Goal: Find specific page/section: Find specific page/section

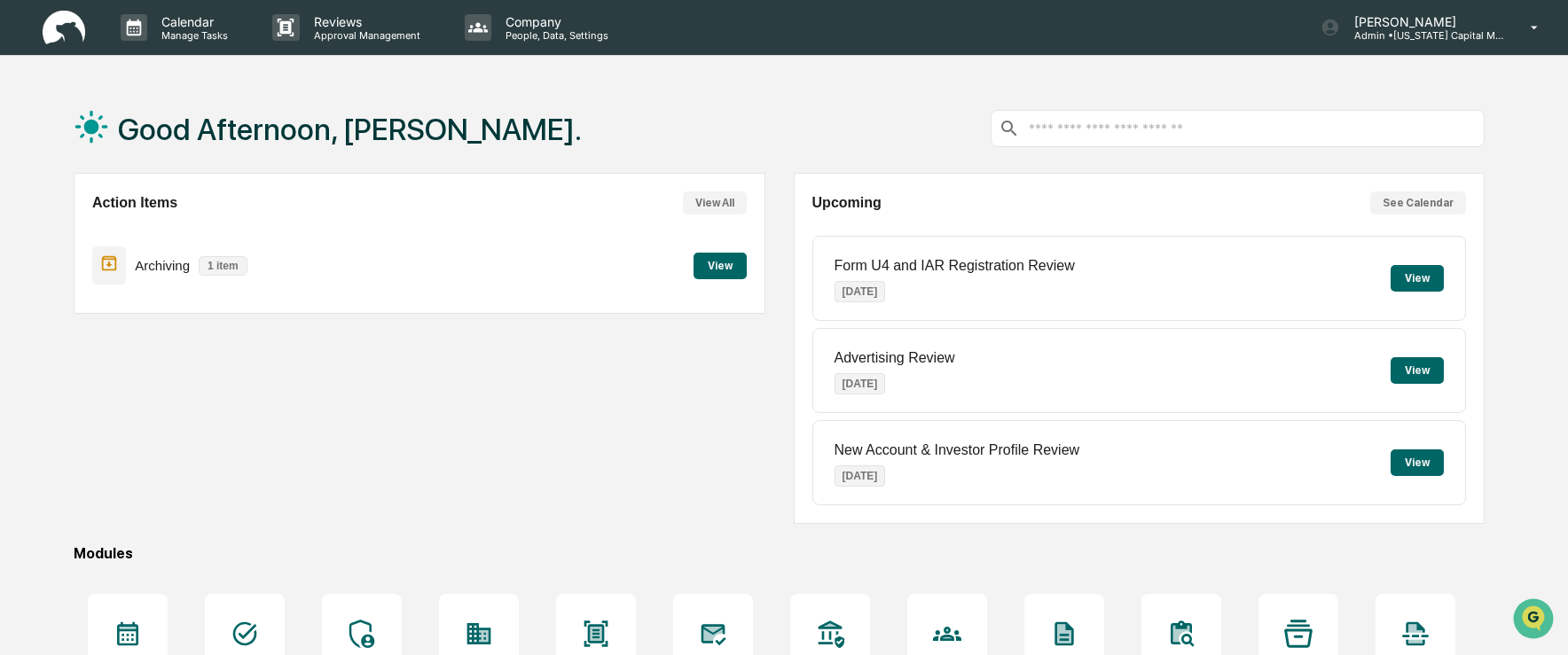
click at [719, 262] on button "View" at bounding box center [720, 266] width 54 height 26
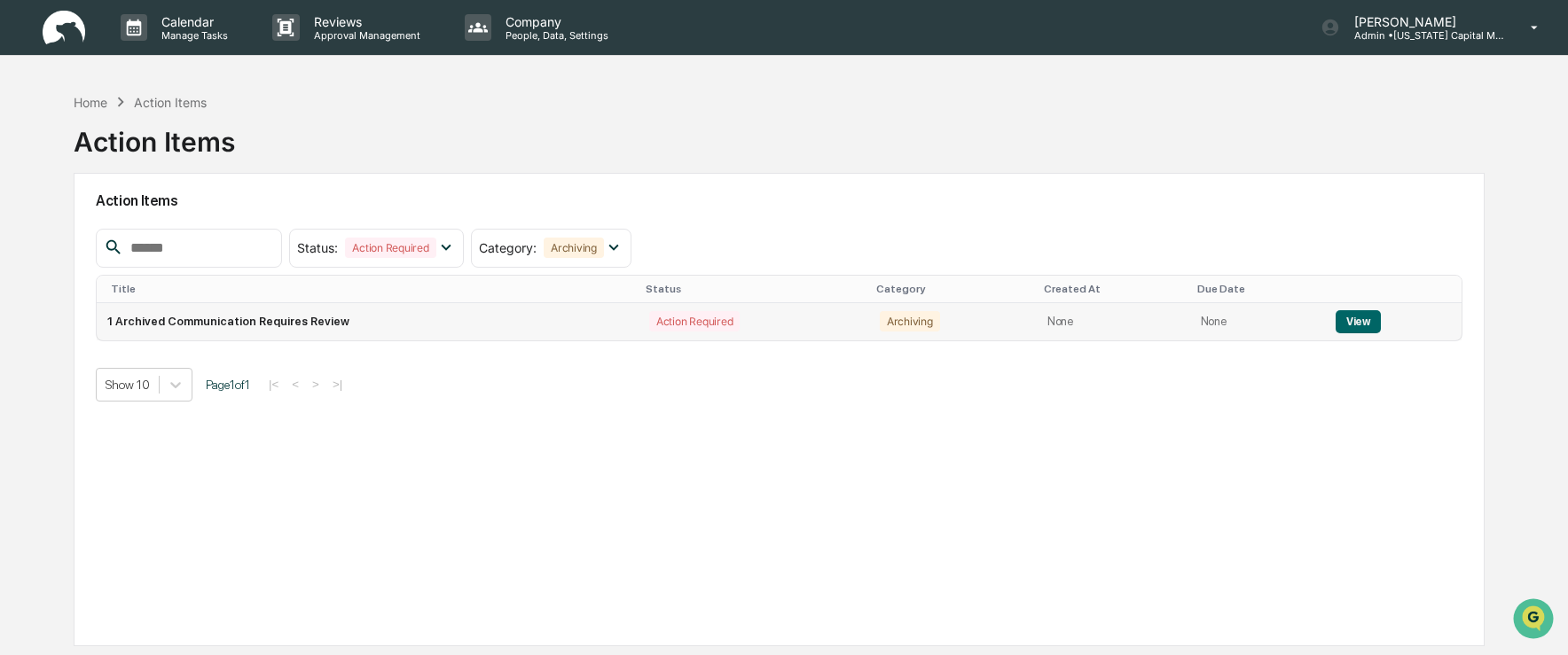
click at [1361, 326] on button "View" at bounding box center [1358, 321] width 45 height 23
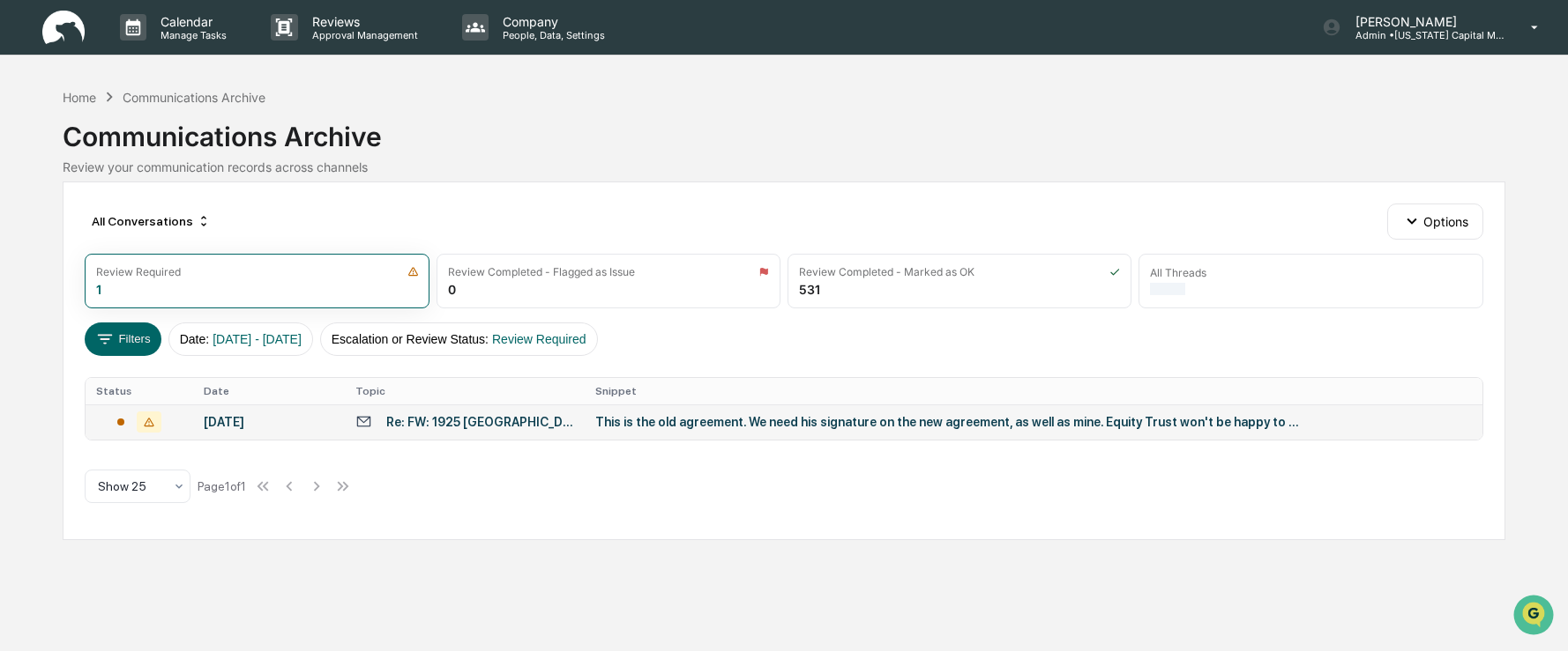
click at [807, 426] on div "This is the old agreement. We need his signature on the new agreement, as well …" at bounding box center [948, 422] width 706 height 14
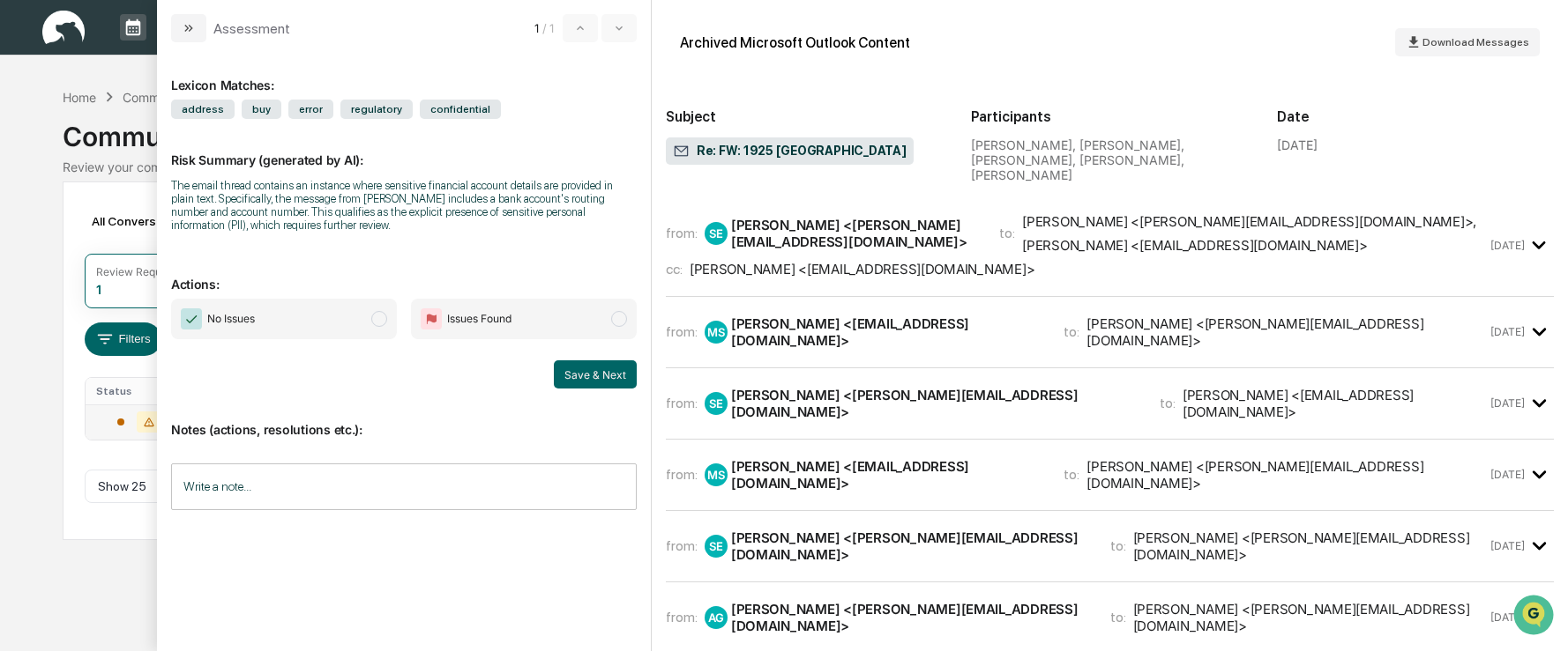
click at [378, 324] on span "modal" at bounding box center [379, 319] width 16 height 16
click at [599, 378] on button "Save & Next" at bounding box center [595, 374] width 83 height 28
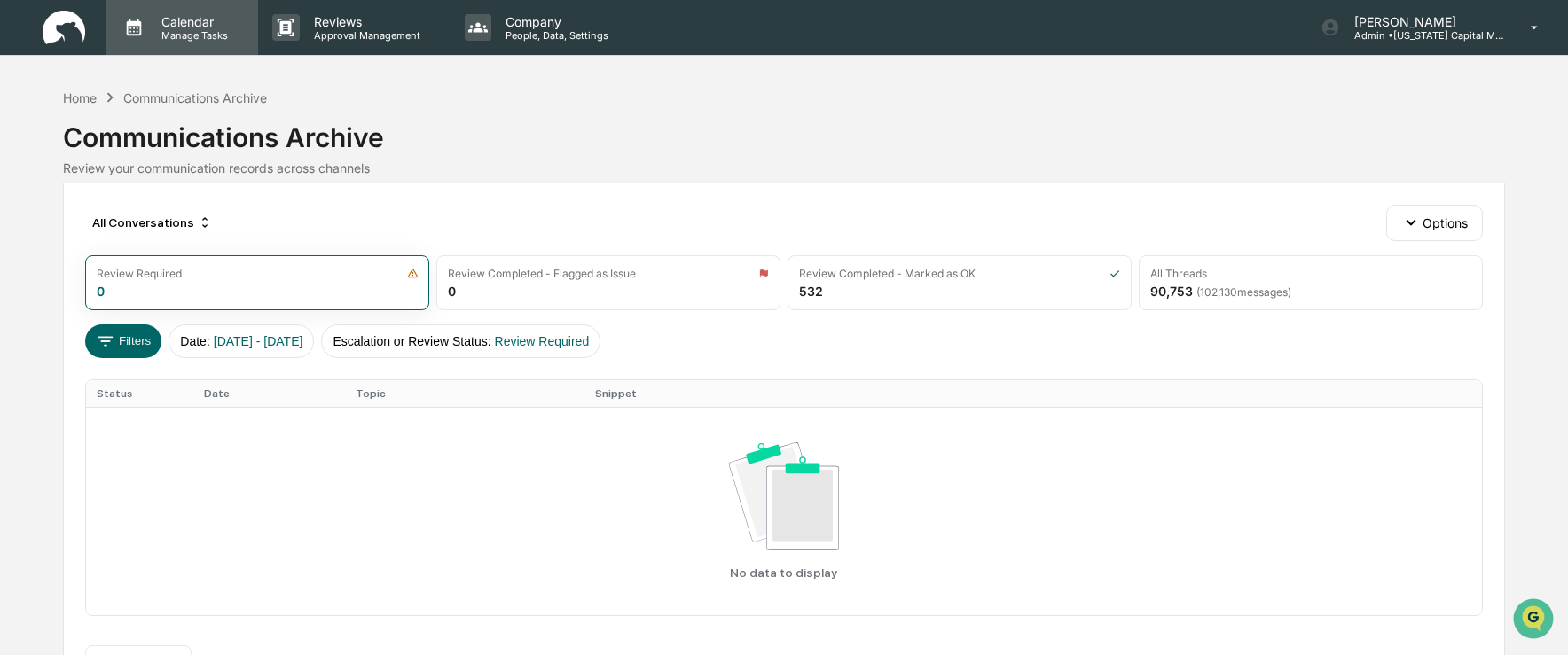
click at [181, 35] on p "Manage Tasks" at bounding box center [191, 35] width 90 height 13
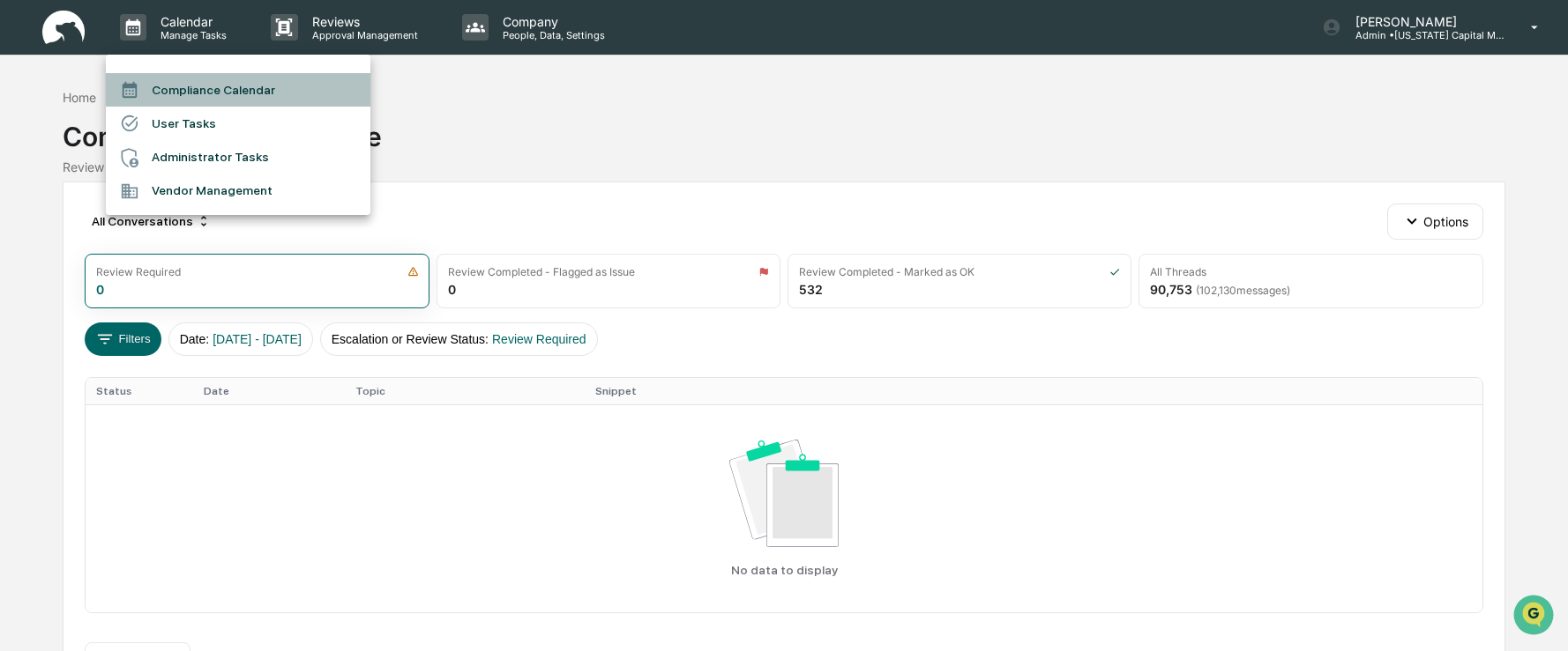
click at [191, 86] on li "Compliance Calendar" at bounding box center [237, 89] width 264 height 33
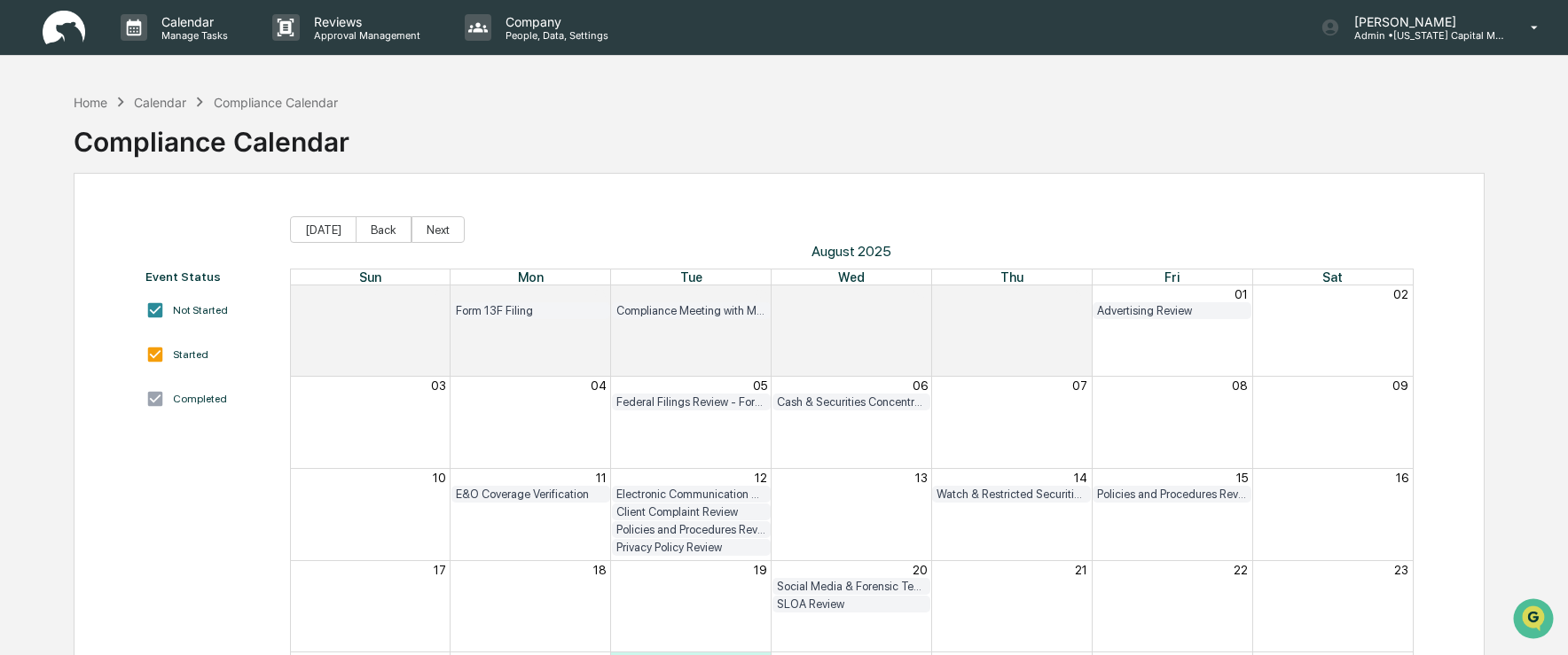
click at [93, 110] on div "Home Calendar Compliance Calendar" at bounding box center [205, 103] width 264 height 20
click at [91, 106] on div "Home" at bounding box center [90, 103] width 34 height 15
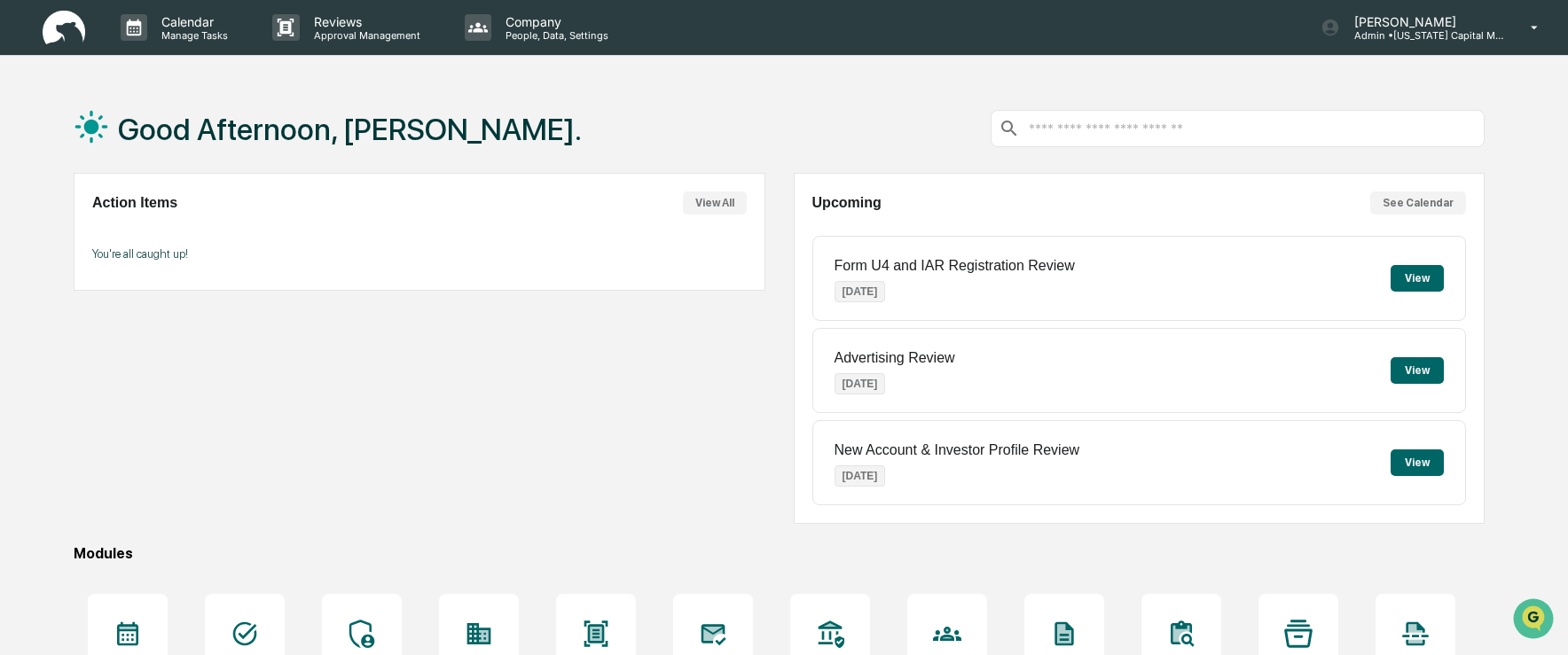
click at [1430, 202] on button "See Calendar" at bounding box center [1418, 202] width 96 height 23
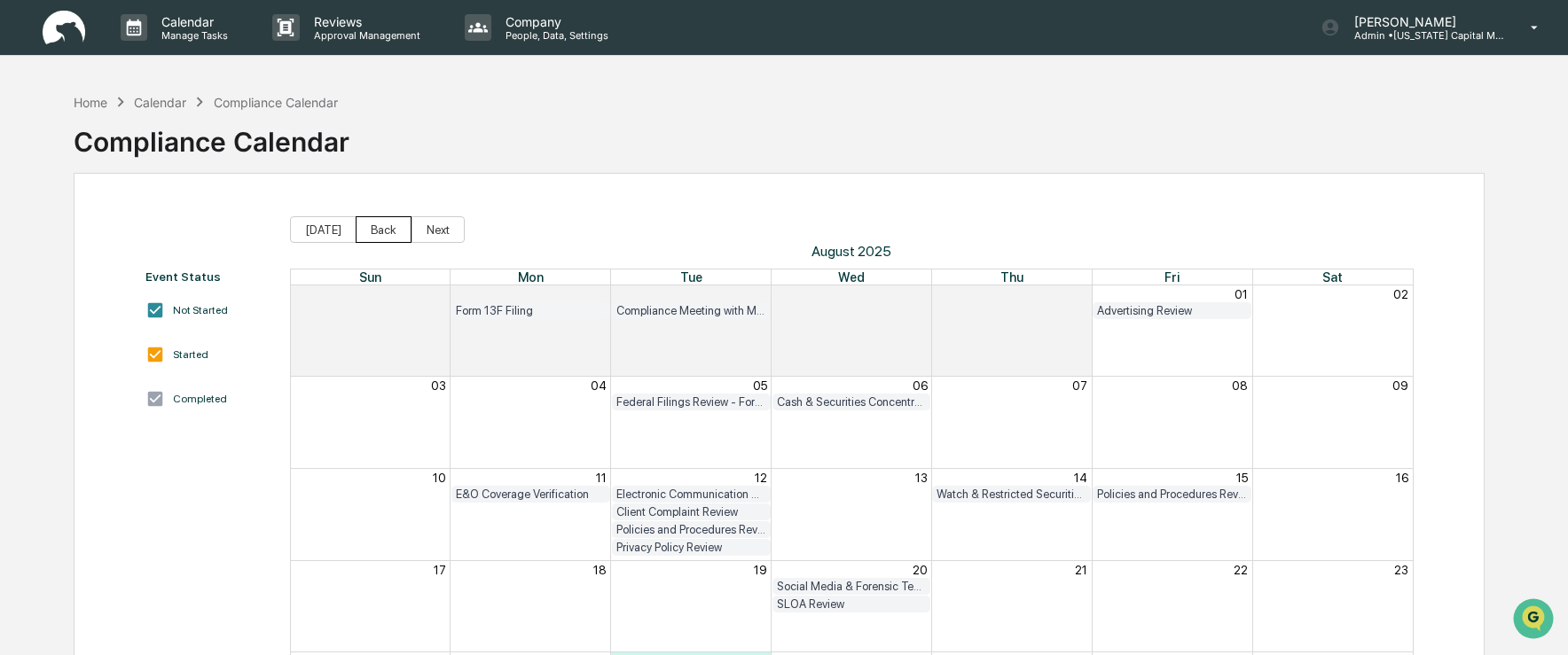
click at [384, 232] on button "Back" at bounding box center [384, 229] width 56 height 26
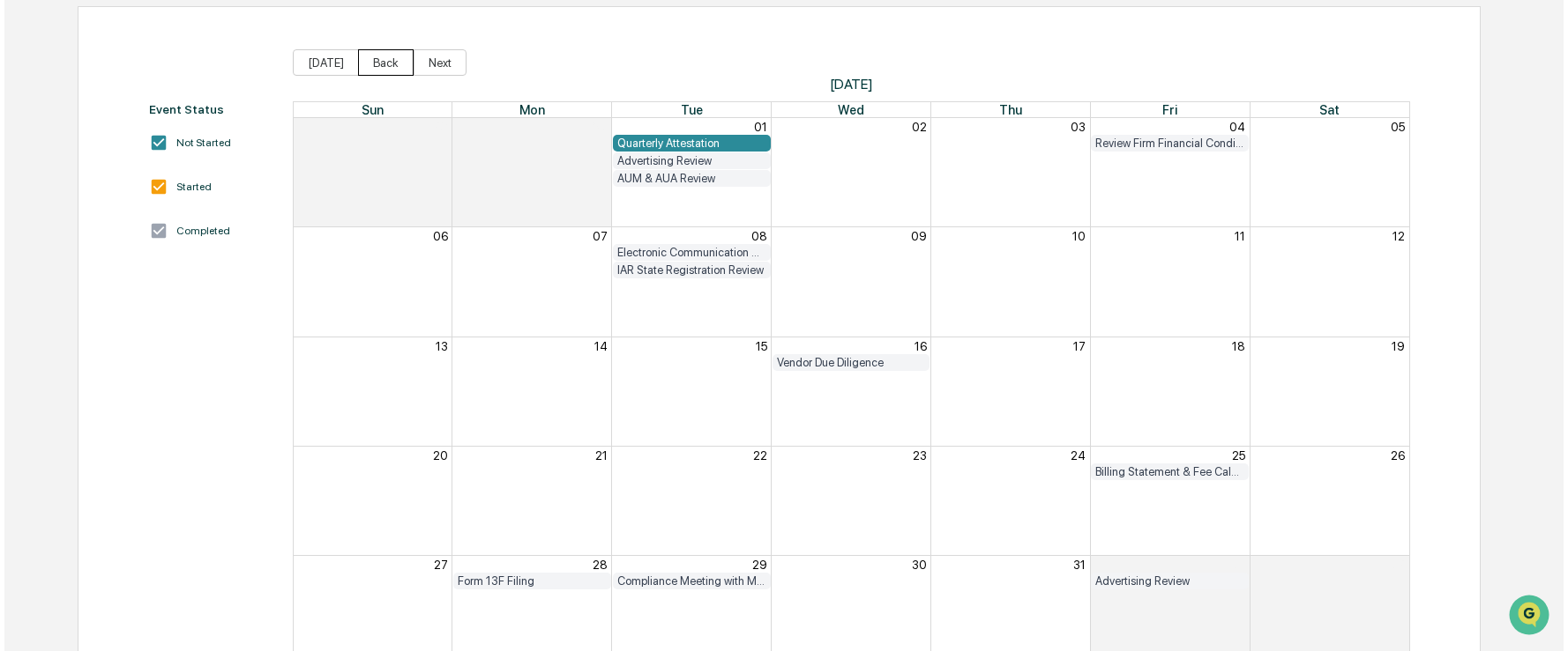
scroll to position [135, 0]
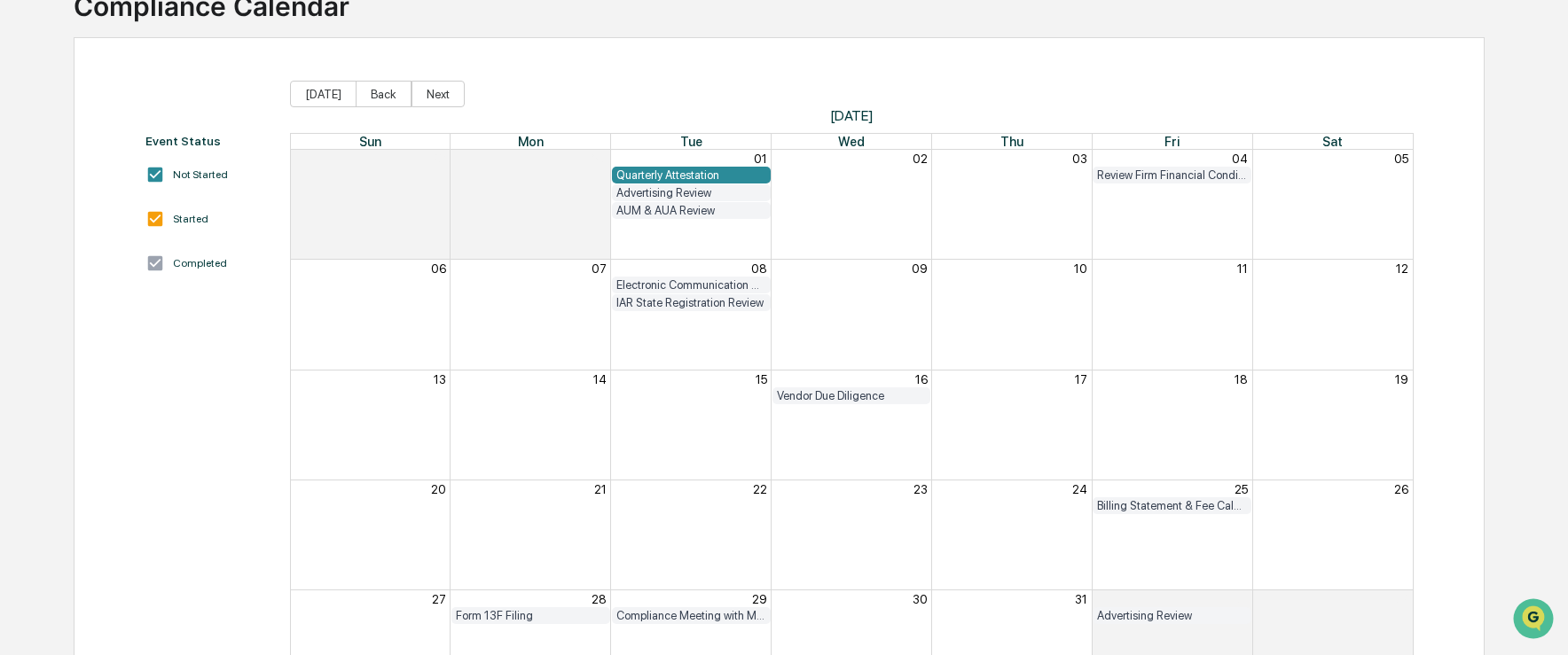
click at [680, 178] on div "Quarterly Attestation" at bounding box center [691, 175] width 150 height 14
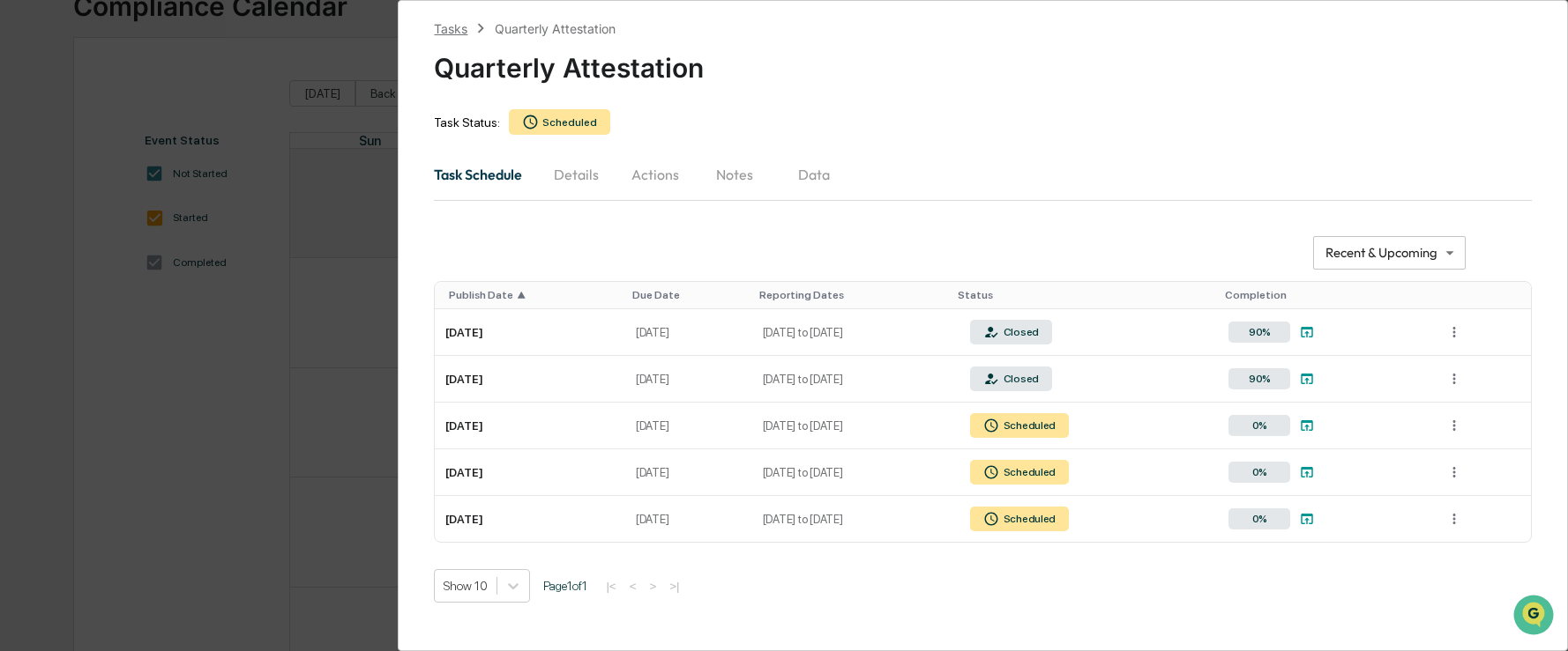
click at [458, 27] on div "Tasks" at bounding box center [450, 28] width 33 height 15
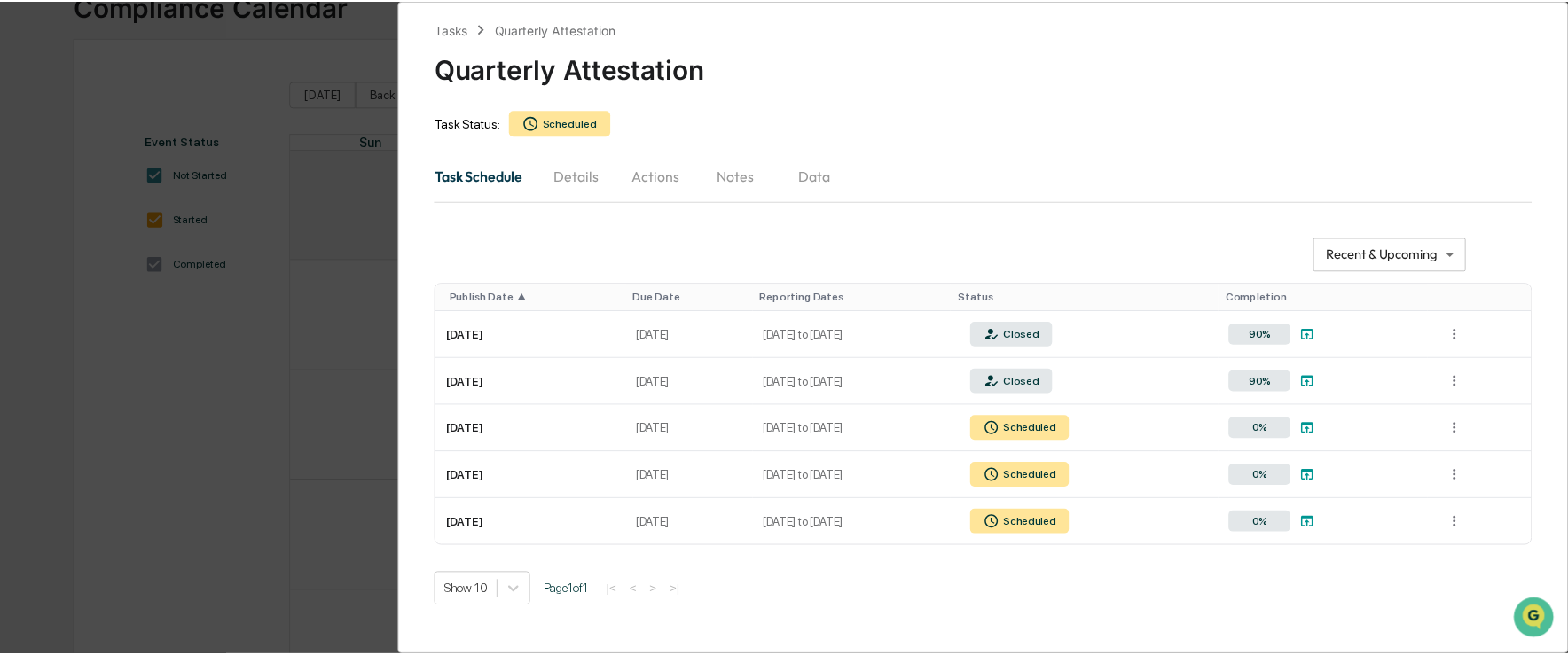
scroll to position [52, 0]
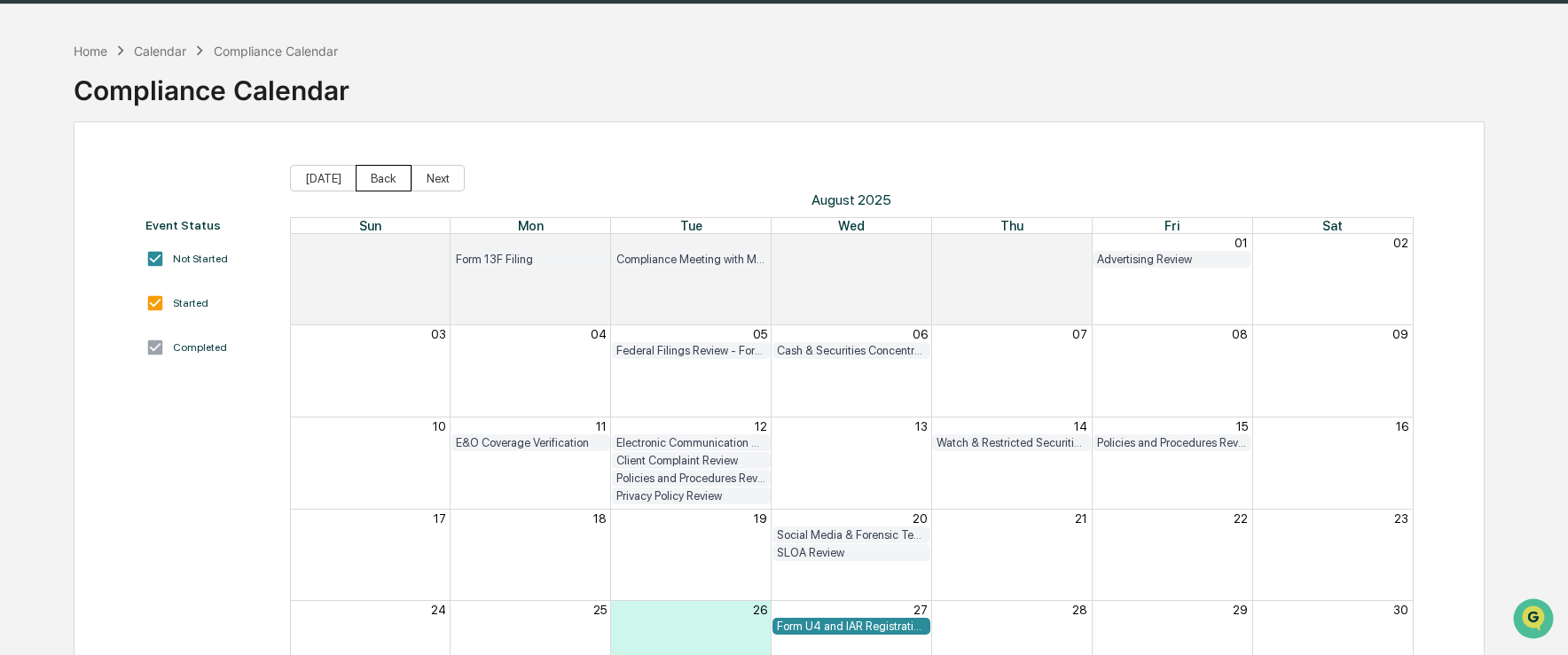
click at [387, 177] on button "Back" at bounding box center [384, 178] width 56 height 26
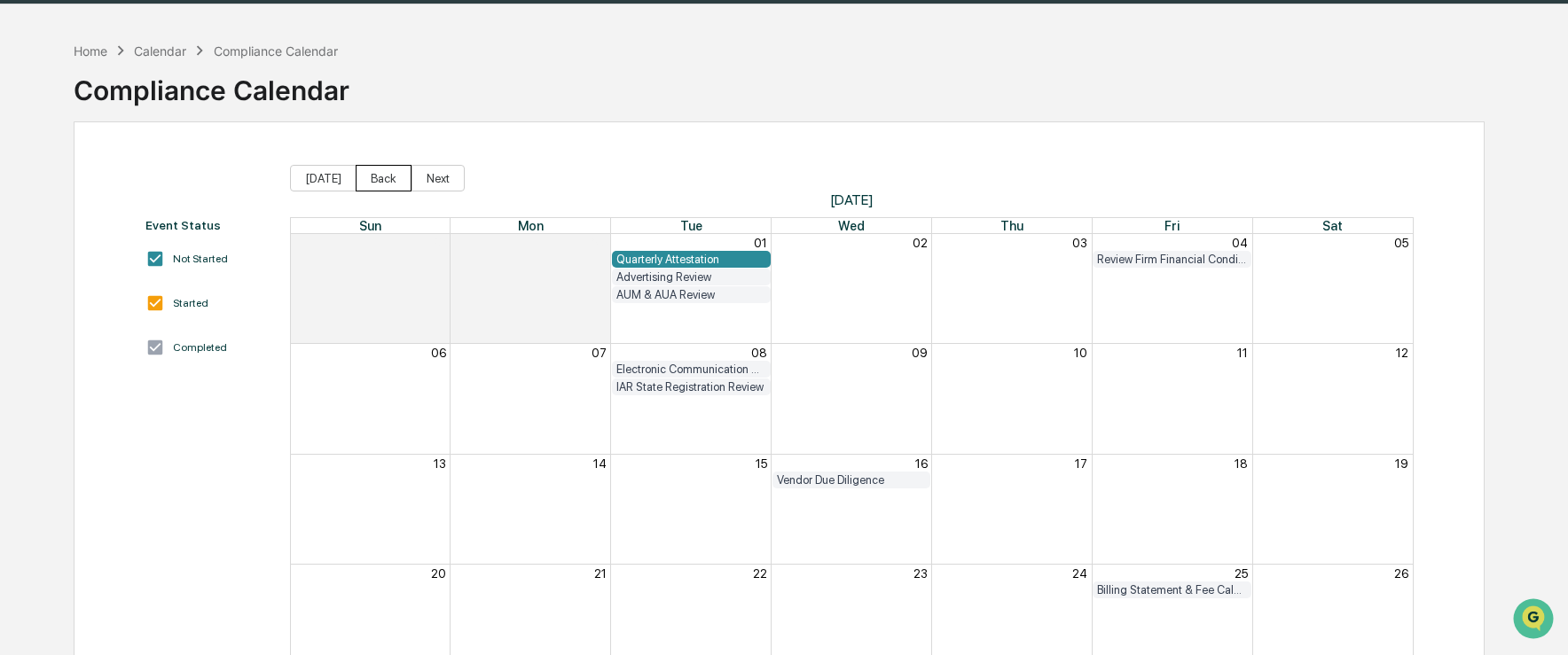
click at [368, 179] on button "Back" at bounding box center [384, 178] width 56 height 26
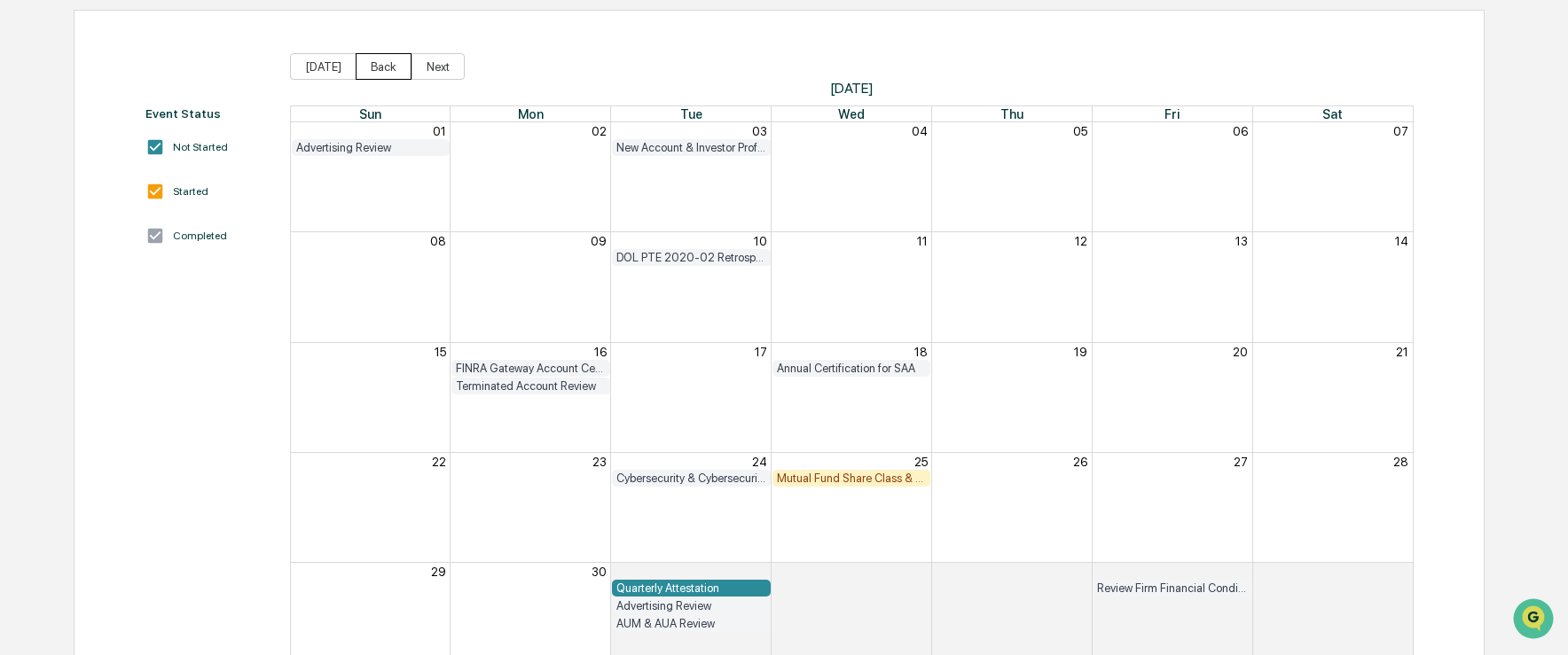
scroll to position [136, 0]
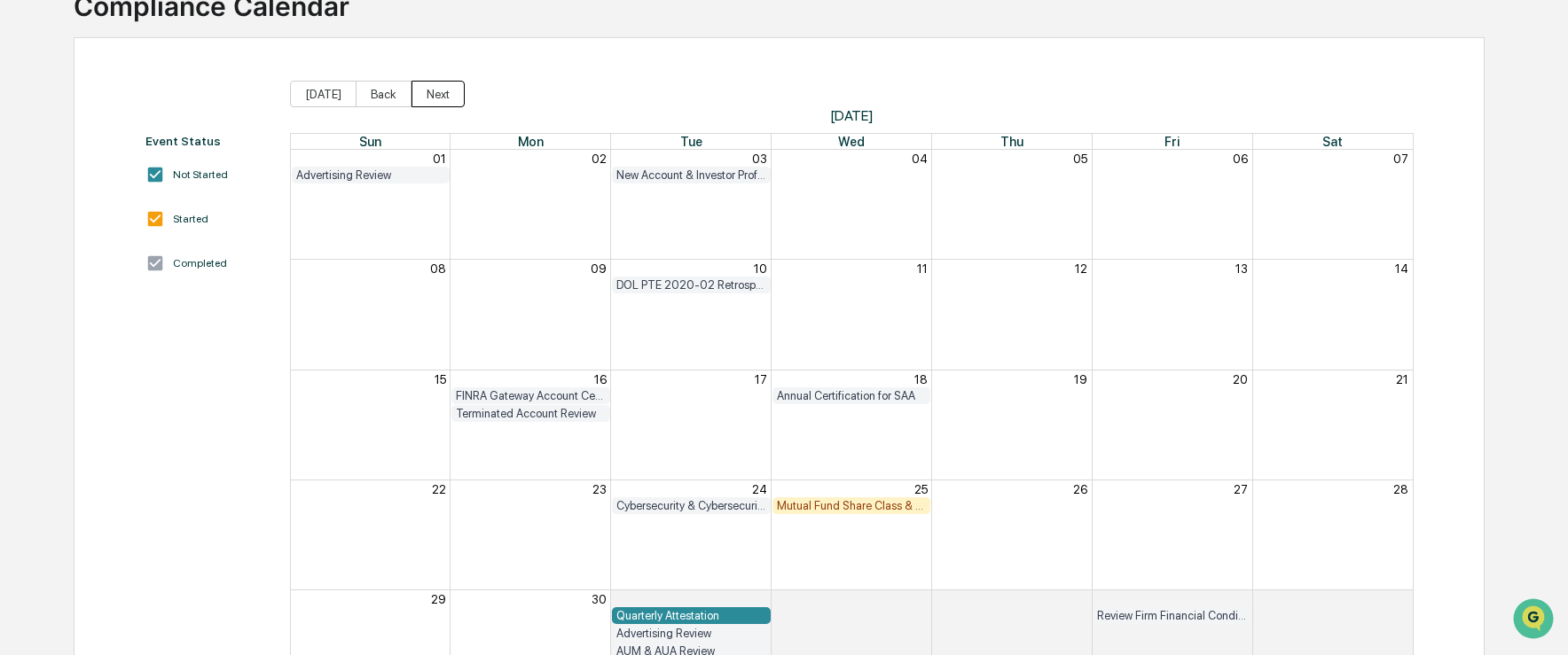
click at [431, 93] on button "Next" at bounding box center [438, 93] width 54 height 26
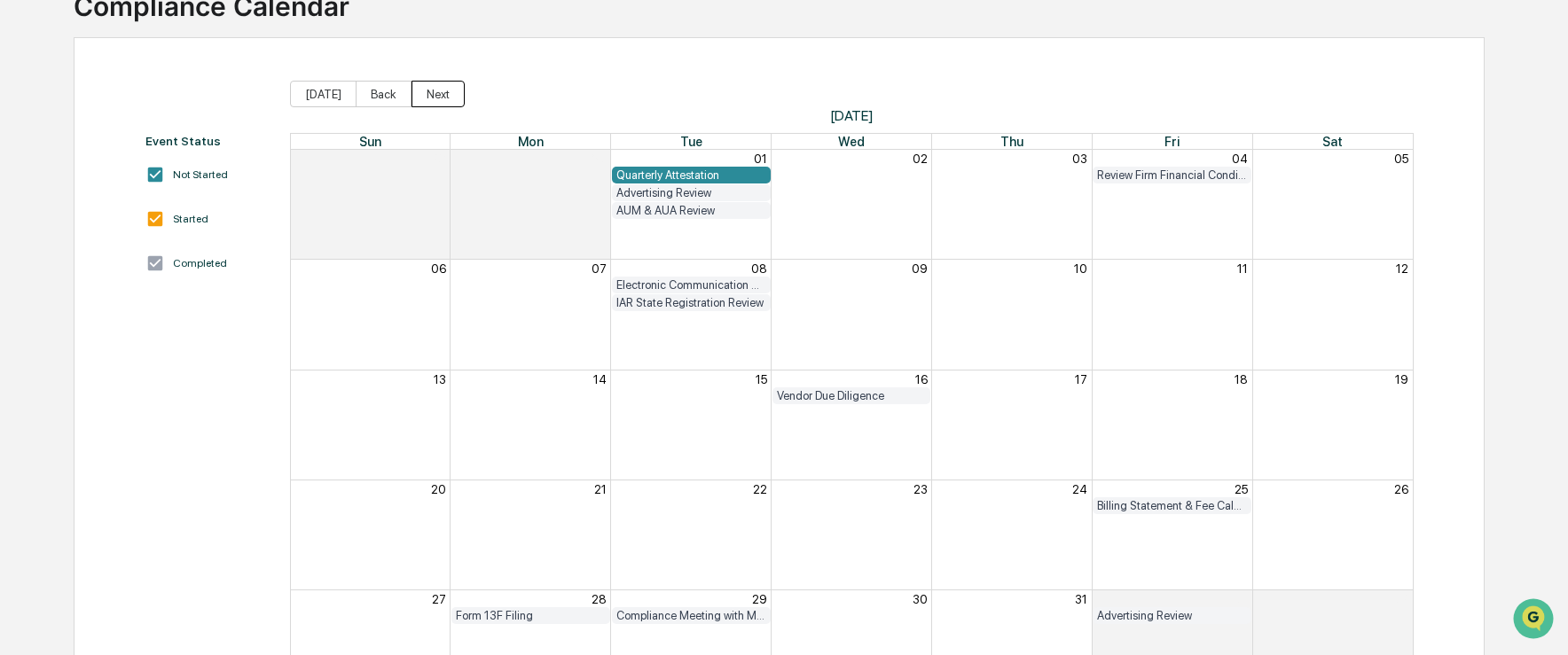
click at [431, 93] on button "Next" at bounding box center [438, 93] width 54 height 26
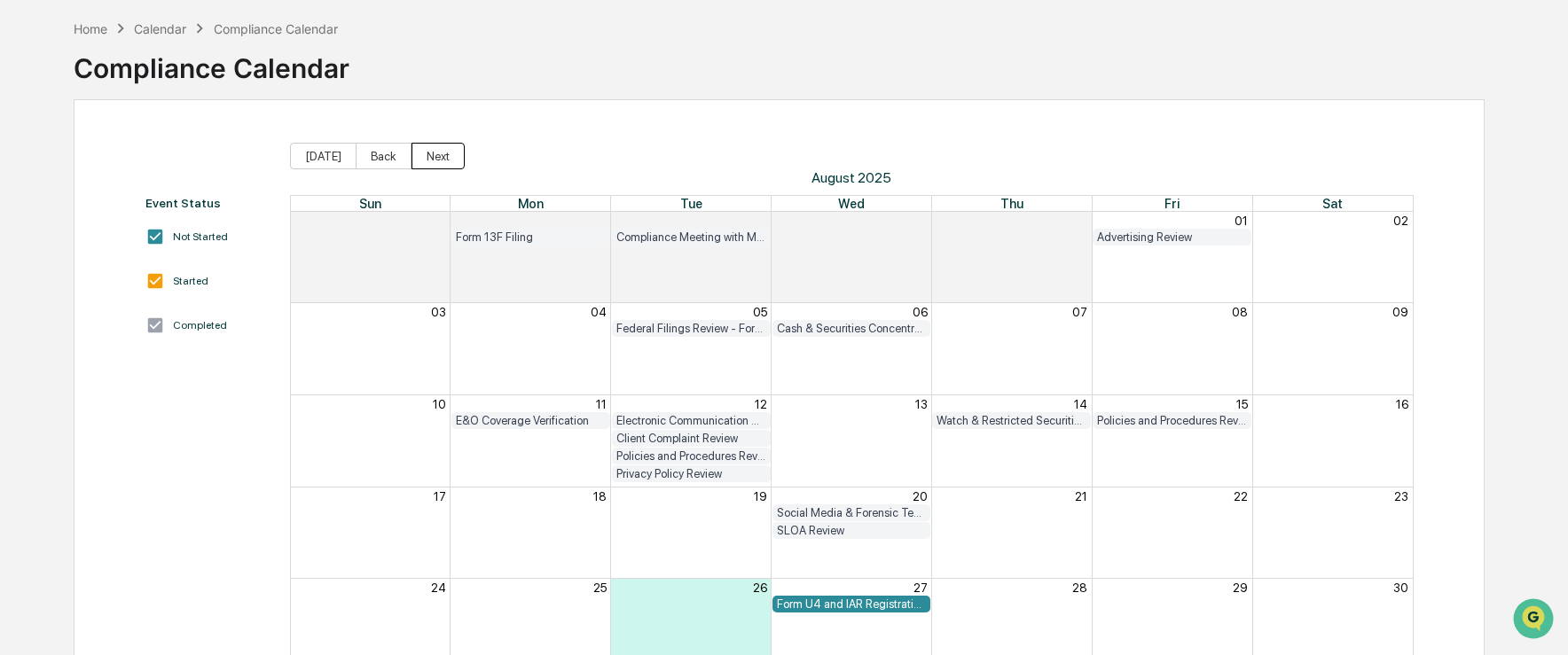
scroll to position [0, 0]
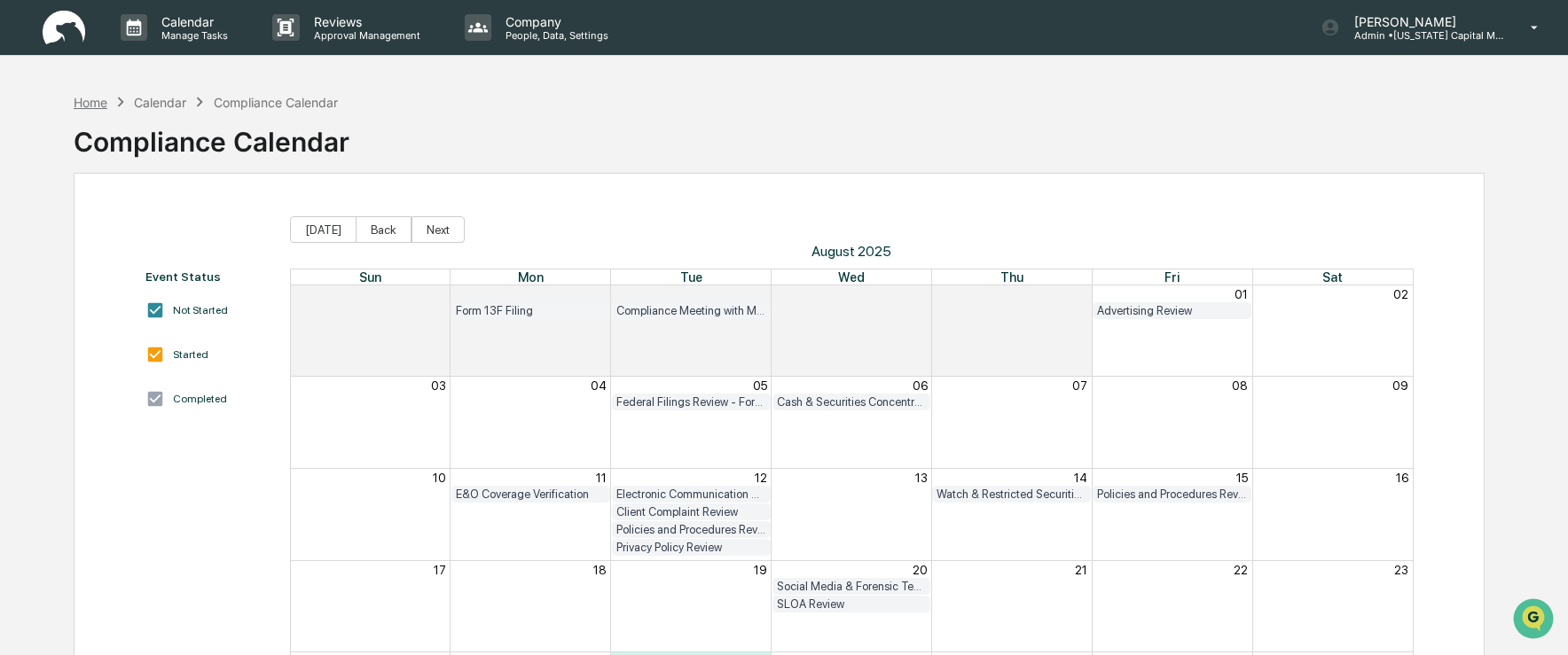
click at [96, 100] on div "Home" at bounding box center [90, 103] width 34 height 15
